Goal: Task Accomplishment & Management: Use online tool/utility

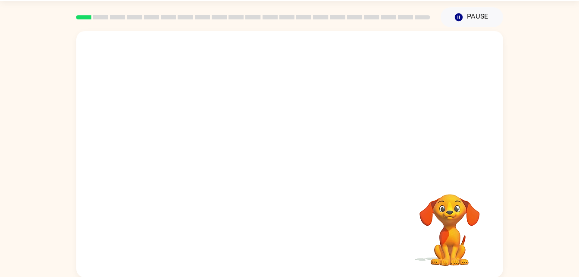
scroll to position [26, 0]
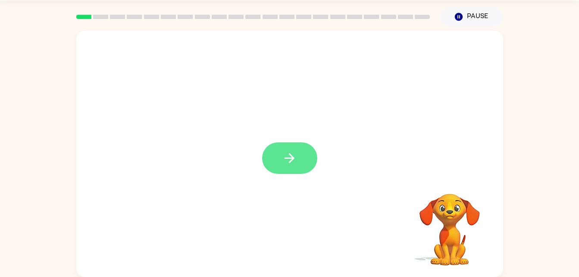
click at [268, 165] on button "button" at bounding box center [289, 157] width 55 height 31
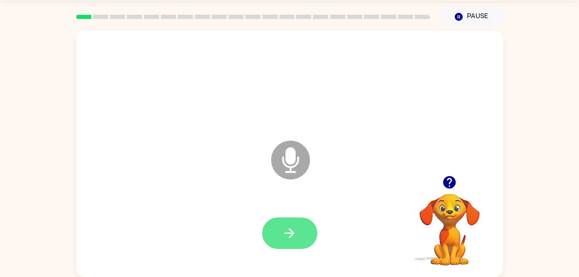
click at [292, 228] on icon "button" at bounding box center [289, 233] width 15 height 15
click at [296, 232] on icon "button" at bounding box center [289, 233] width 15 height 15
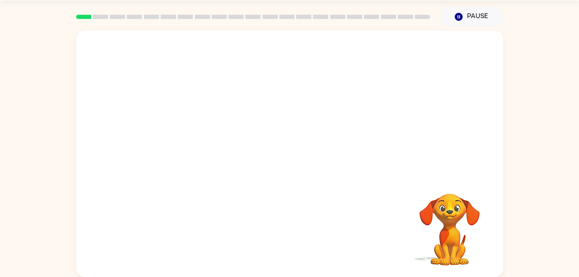
click at [383, 212] on div "Your browser must support playing .mp4 files to use Literably. Please try using…" at bounding box center [289, 154] width 427 height 246
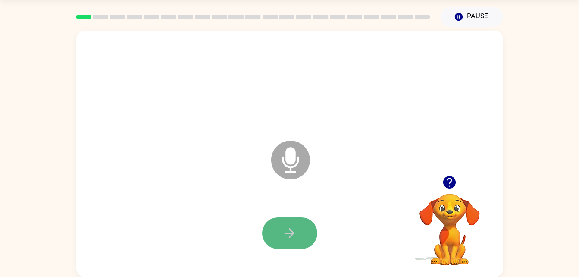
click at [293, 227] on icon "button" at bounding box center [289, 233] width 15 height 15
click at [297, 223] on button "button" at bounding box center [289, 232] width 55 height 31
drag, startPoint x: 297, startPoint y: 223, endPoint x: 498, endPoint y: 233, distance: 201.6
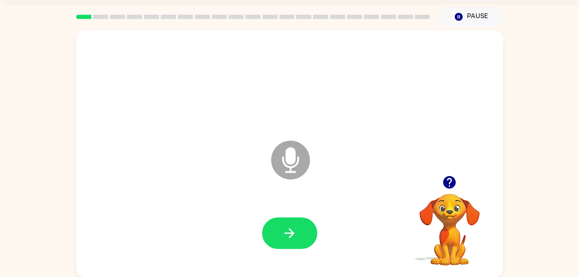
click at [498, 233] on div "Microphone The Microphone is here when it is your turn to talk" at bounding box center [289, 154] width 427 height 246
click at [292, 232] on icon "button" at bounding box center [290, 233] width 10 height 10
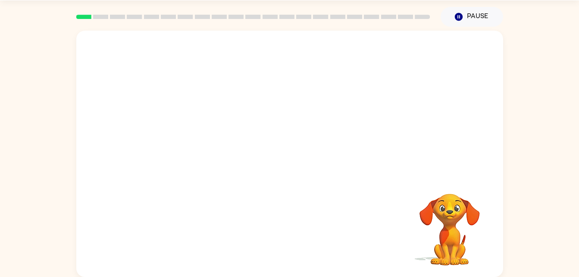
click at [292, 232] on div at bounding box center [290, 233] width 410 height 71
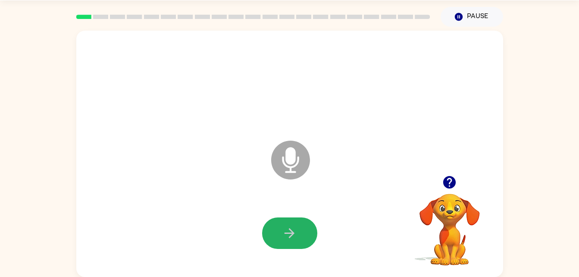
click at [292, 232] on icon "button" at bounding box center [290, 233] width 10 height 10
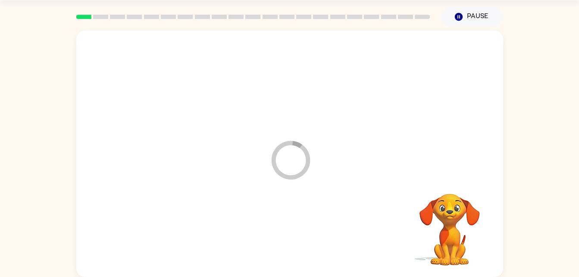
click at [292, 232] on div at bounding box center [290, 233] width 410 height 71
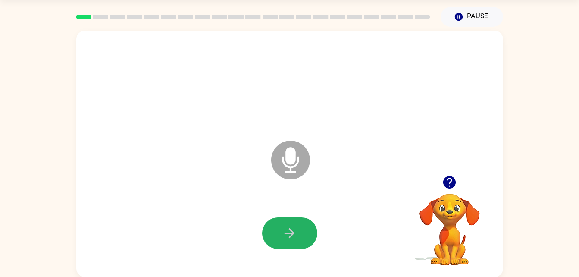
click at [292, 232] on icon "button" at bounding box center [290, 233] width 10 height 10
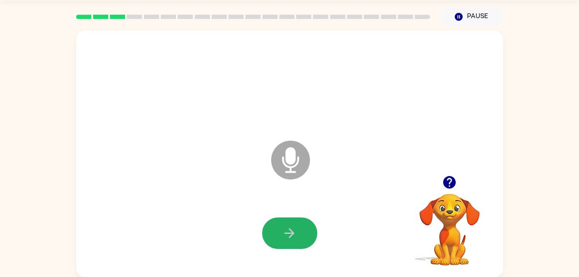
click at [292, 232] on icon "button" at bounding box center [290, 233] width 10 height 10
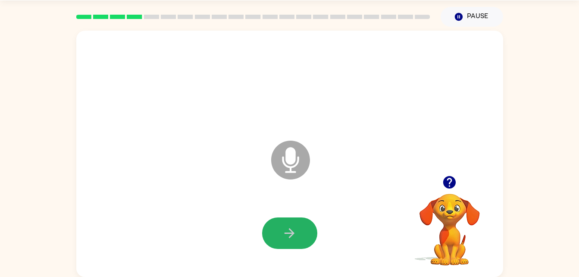
click at [292, 232] on icon "button" at bounding box center [290, 233] width 10 height 10
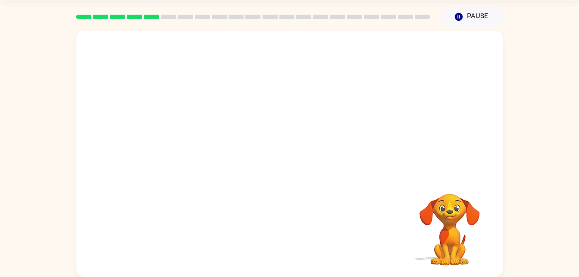
click at [289, 239] on div "Your browser must support playing .mp4 files to use Literably. Please try using…" at bounding box center [289, 154] width 427 height 246
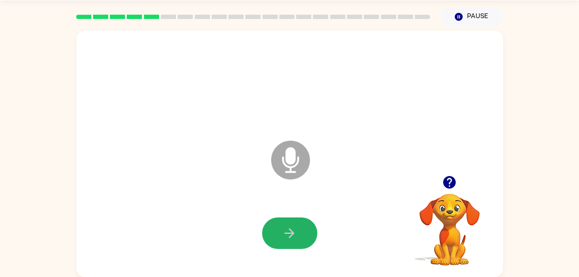
click at [289, 239] on icon "button" at bounding box center [289, 233] width 15 height 15
click at [286, 240] on icon "button" at bounding box center [289, 233] width 15 height 15
click at [458, 204] on video "Your browser must support playing .mp4 files to use Literably. Please try using…" at bounding box center [450, 223] width 86 height 86
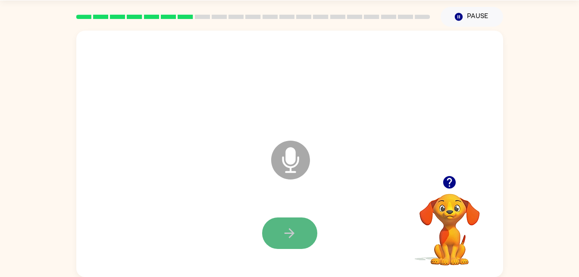
click at [285, 234] on icon "button" at bounding box center [289, 233] width 15 height 15
click at [285, 232] on icon "button" at bounding box center [290, 233] width 10 height 10
click at [295, 233] on icon "button" at bounding box center [289, 233] width 15 height 15
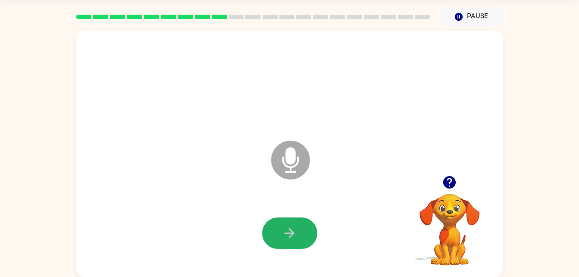
click at [295, 233] on icon "button" at bounding box center [289, 233] width 15 height 15
click at [312, 251] on div at bounding box center [290, 233] width 410 height 71
click at [296, 231] on icon "button" at bounding box center [289, 233] width 15 height 15
click at [298, 232] on button "button" at bounding box center [289, 232] width 55 height 31
click at [298, 245] on button "button" at bounding box center [289, 232] width 55 height 31
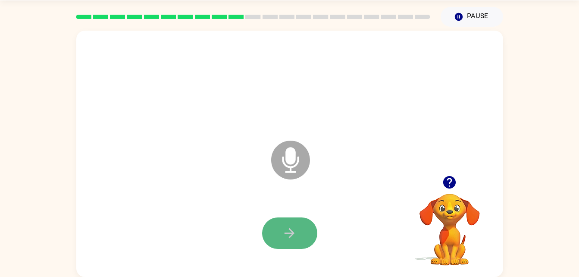
click at [297, 226] on icon "button" at bounding box center [289, 233] width 15 height 15
click at [276, 229] on button "button" at bounding box center [289, 232] width 55 height 31
click at [276, 225] on button "button" at bounding box center [289, 232] width 55 height 31
drag, startPoint x: 276, startPoint y: 225, endPoint x: 206, endPoint y: 203, distance: 73.4
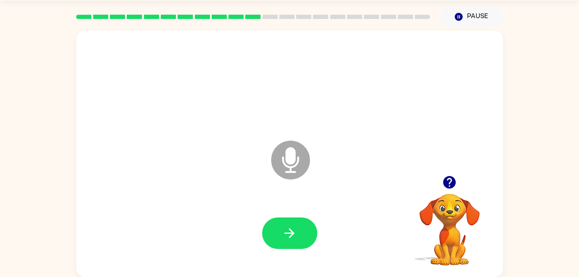
click at [206, 203] on div at bounding box center [290, 233] width 410 height 71
click at [283, 226] on icon "button" at bounding box center [289, 233] width 15 height 15
click at [351, 238] on div at bounding box center [290, 233] width 410 height 71
click at [302, 229] on button "button" at bounding box center [289, 232] width 55 height 31
click at [297, 233] on button "button" at bounding box center [289, 232] width 55 height 31
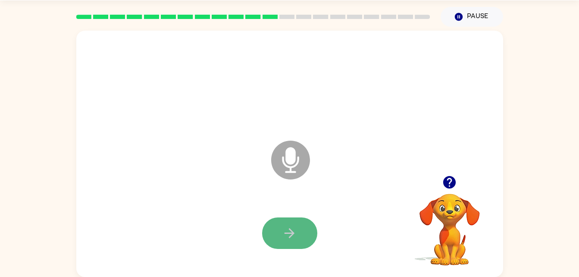
click at [304, 235] on button "button" at bounding box center [289, 232] width 55 height 31
click at [278, 233] on button "button" at bounding box center [289, 232] width 55 height 31
click at [300, 235] on div at bounding box center [290, 233] width 410 height 71
click at [300, 235] on button "button" at bounding box center [289, 232] width 55 height 31
click at [304, 231] on button "button" at bounding box center [289, 232] width 55 height 31
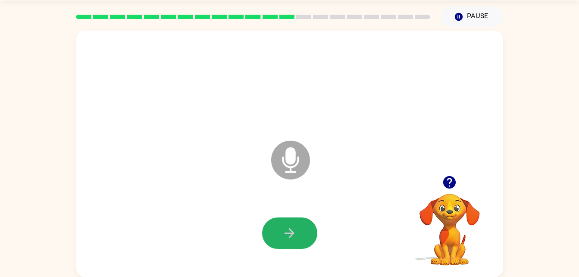
click at [306, 232] on button "button" at bounding box center [289, 232] width 55 height 31
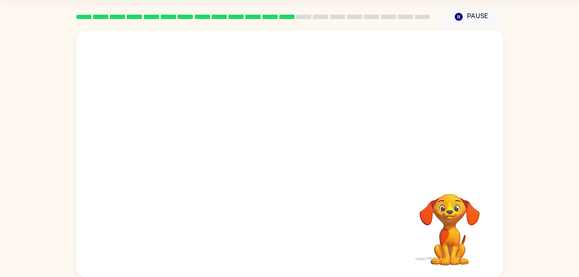
click at [305, 235] on div at bounding box center [290, 233] width 410 height 71
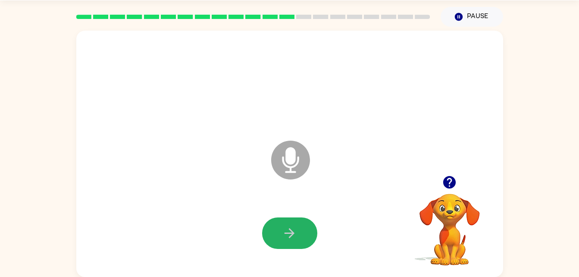
click at [305, 235] on button "button" at bounding box center [289, 232] width 55 height 31
click at [294, 229] on icon "button" at bounding box center [289, 233] width 15 height 15
click at [294, 232] on icon "button" at bounding box center [289, 233] width 15 height 15
click at [287, 227] on icon "button" at bounding box center [289, 233] width 15 height 15
click at [291, 235] on icon "button" at bounding box center [289, 233] width 15 height 15
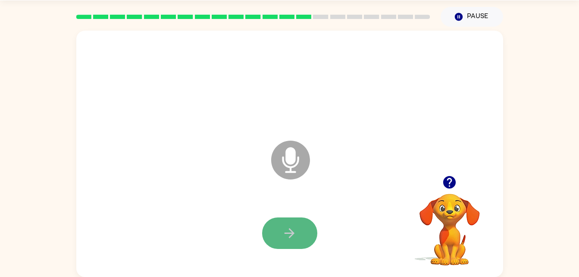
click at [294, 235] on icon "button" at bounding box center [289, 233] width 15 height 15
click at [288, 226] on icon "button" at bounding box center [289, 233] width 15 height 15
click at [286, 224] on button "button" at bounding box center [289, 232] width 55 height 31
click at [292, 227] on icon "button" at bounding box center [289, 233] width 15 height 15
click at [289, 230] on icon "button" at bounding box center [289, 233] width 15 height 15
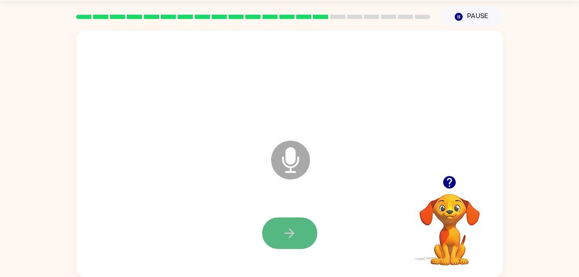
click at [292, 230] on icon "button" at bounding box center [289, 233] width 15 height 15
click at [294, 240] on icon "button" at bounding box center [289, 233] width 15 height 15
click at [284, 230] on icon "button" at bounding box center [289, 233] width 15 height 15
click at [287, 229] on icon "button" at bounding box center [289, 233] width 15 height 15
click at [287, 235] on icon "button" at bounding box center [289, 233] width 15 height 15
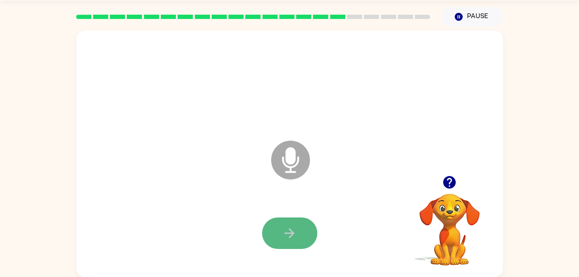
click at [282, 227] on icon "button" at bounding box center [289, 233] width 15 height 15
click at [282, 237] on icon "button" at bounding box center [289, 233] width 15 height 15
click at [276, 222] on button "button" at bounding box center [289, 232] width 55 height 31
click at [290, 235] on icon "button" at bounding box center [289, 233] width 15 height 15
click at [276, 222] on button "button" at bounding box center [289, 232] width 55 height 31
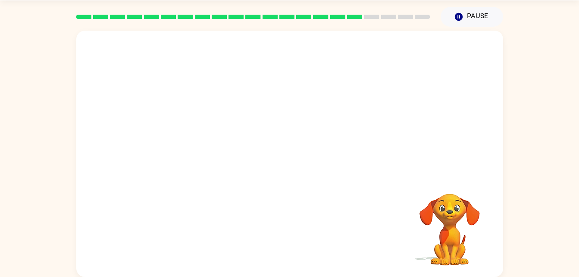
click at [278, 225] on div at bounding box center [290, 233] width 410 height 71
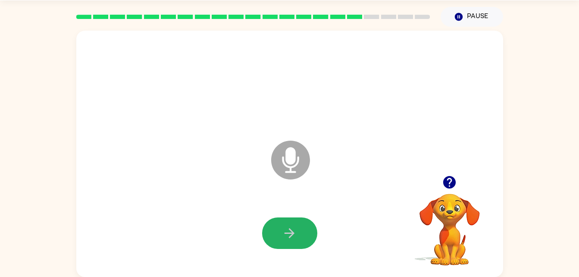
click at [278, 225] on button "button" at bounding box center [289, 232] width 55 height 31
click at [280, 229] on button "button" at bounding box center [289, 232] width 55 height 31
click at [293, 238] on icon "button" at bounding box center [289, 233] width 15 height 15
click at [289, 235] on icon "button" at bounding box center [289, 233] width 15 height 15
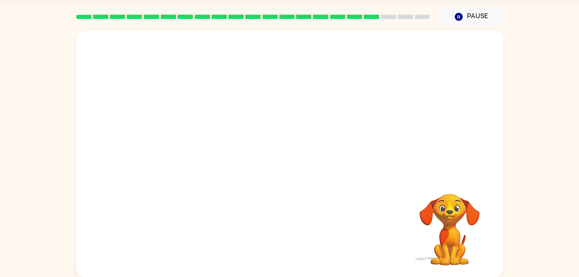
click at [298, 239] on div at bounding box center [290, 233] width 410 height 71
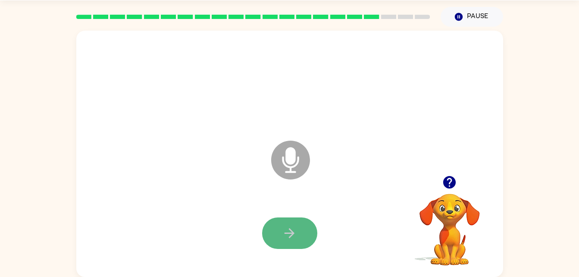
drag, startPoint x: 292, startPoint y: 224, endPoint x: 280, endPoint y: 231, distance: 13.2
drag, startPoint x: 280, startPoint y: 231, endPoint x: 225, endPoint y: 203, distance: 61.9
click at [225, 203] on div at bounding box center [290, 233] width 410 height 71
click at [289, 232] on icon "button" at bounding box center [289, 233] width 15 height 15
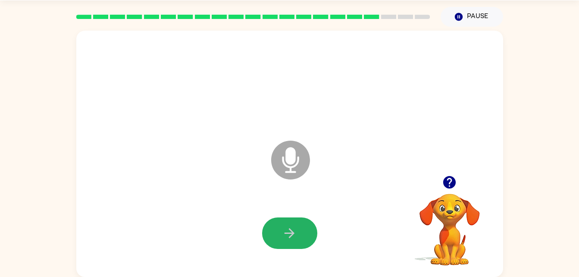
click at [289, 232] on icon "button" at bounding box center [289, 233] width 15 height 15
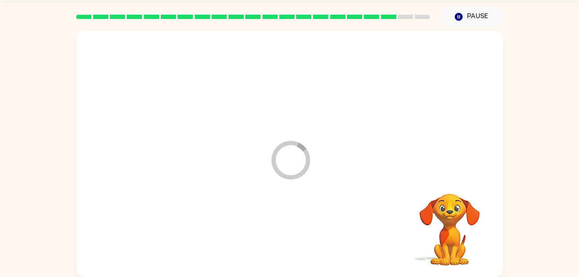
click at [289, 232] on div at bounding box center [290, 233] width 410 height 71
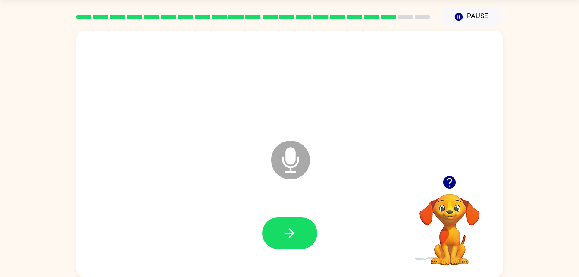
drag, startPoint x: 289, startPoint y: 232, endPoint x: 221, endPoint y: 202, distance: 73.8
click at [221, 202] on div at bounding box center [290, 233] width 410 height 71
click at [288, 233] on icon "button" at bounding box center [290, 233] width 10 height 10
drag, startPoint x: 288, startPoint y: 233, endPoint x: 295, endPoint y: 204, distance: 30.1
click at [293, 223] on button "button" at bounding box center [289, 232] width 55 height 31
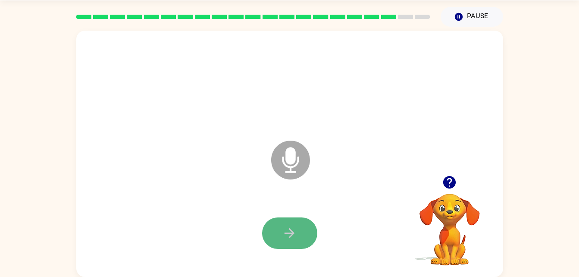
click at [295, 227] on icon "button" at bounding box center [289, 233] width 15 height 15
click at [304, 223] on button "button" at bounding box center [289, 232] width 55 height 31
click at [297, 220] on button "button" at bounding box center [289, 232] width 55 height 31
click at [293, 224] on button "button" at bounding box center [289, 232] width 55 height 31
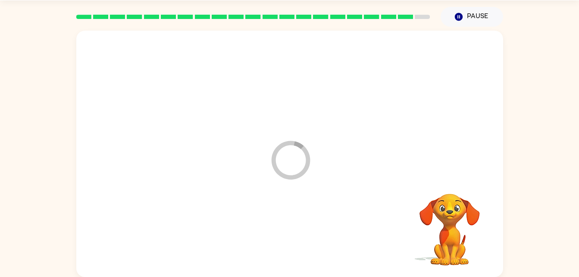
click at [293, 224] on div at bounding box center [290, 233] width 410 height 71
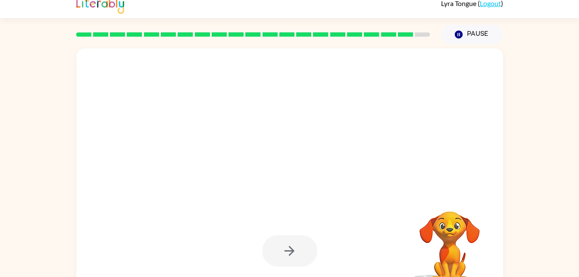
drag, startPoint x: 385, startPoint y: 186, endPoint x: 358, endPoint y: 139, distance: 54.1
click at [358, 139] on div at bounding box center [289, 171] width 427 height 246
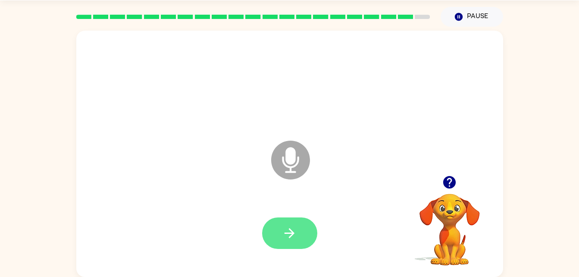
click at [295, 230] on icon "button" at bounding box center [289, 233] width 15 height 15
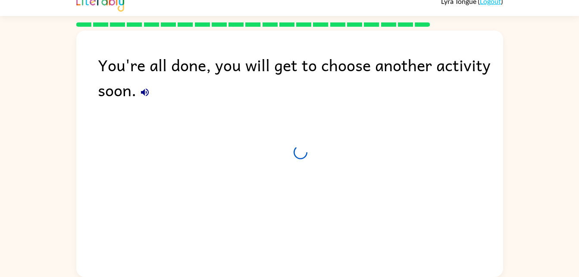
scroll to position [11, 0]
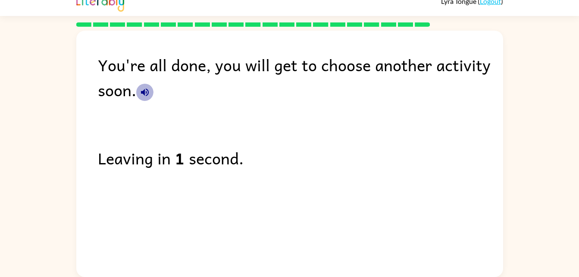
click at [144, 90] on icon "button" at bounding box center [145, 92] width 8 height 8
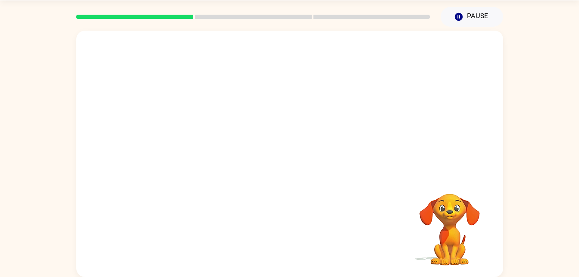
scroll to position [26, 0]
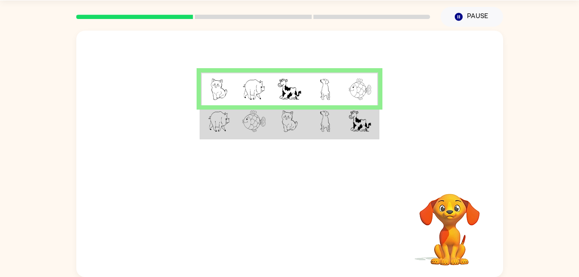
click at [235, 20] on div at bounding box center [253, 17] width 364 height 30
click at [294, 135] on td at bounding box center [289, 121] width 35 height 33
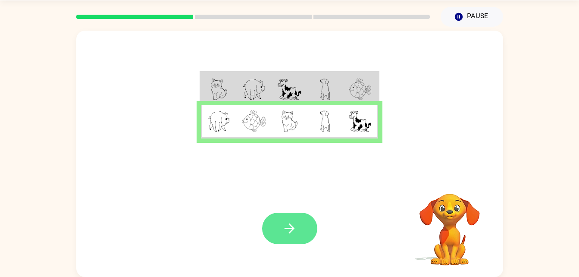
click at [310, 220] on button "button" at bounding box center [289, 228] width 55 height 31
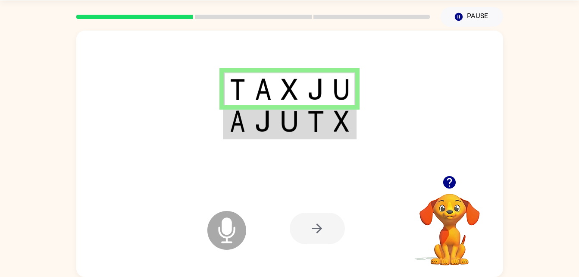
click at [309, 119] on img at bounding box center [315, 121] width 16 height 22
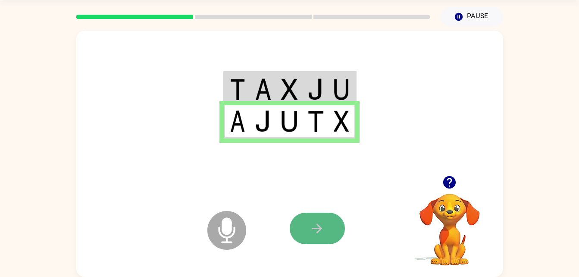
click at [323, 221] on icon "button" at bounding box center [317, 228] width 15 height 15
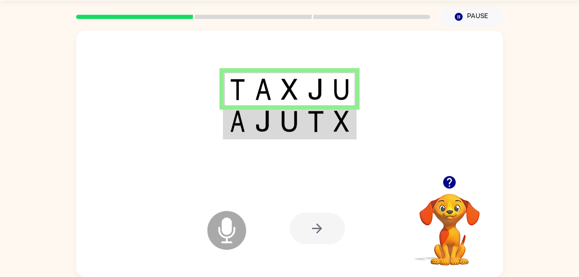
click at [247, 116] on td at bounding box center [237, 121] width 26 height 33
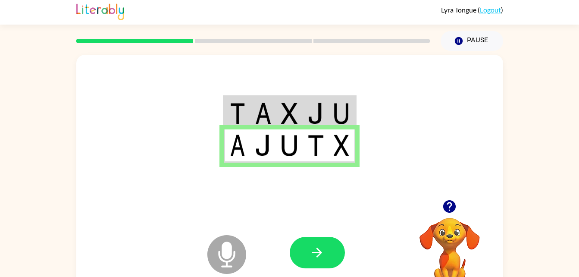
scroll to position [0, 0]
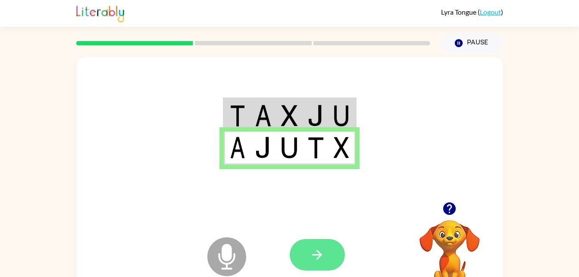
click at [331, 250] on button "button" at bounding box center [317, 254] width 55 height 31
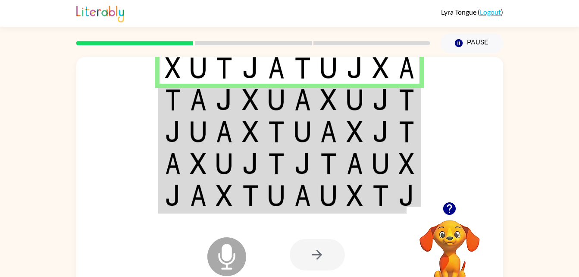
click at [405, 102] on img at bounding box center [407, 100] width 16 height 22
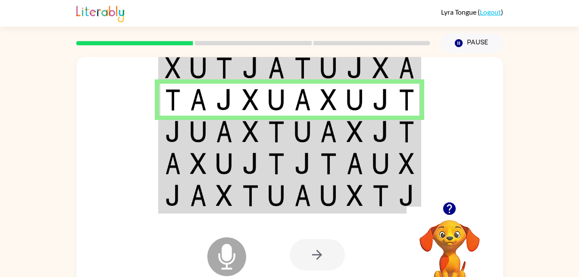
click at [246, 123] on img at bounding box center [250, 132] width 16 height 22
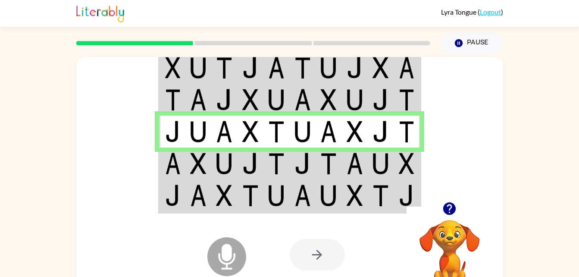
click at [309, 173] on img at bounding box center [303, 164] width 16 height 22
